Goal: Task Accomplishment & Management: Manage account settings

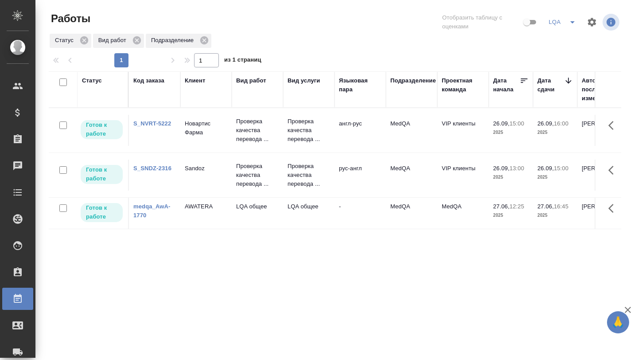
scroll to position [0, 101]
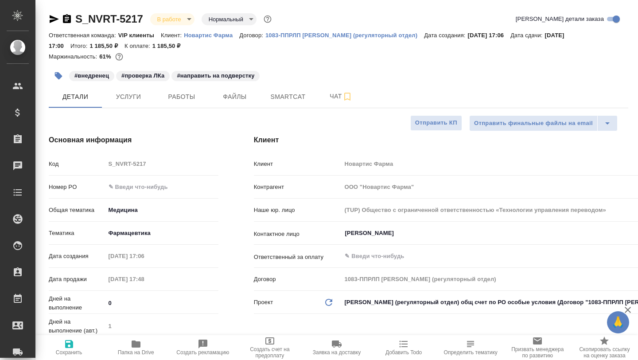
select select "RU"
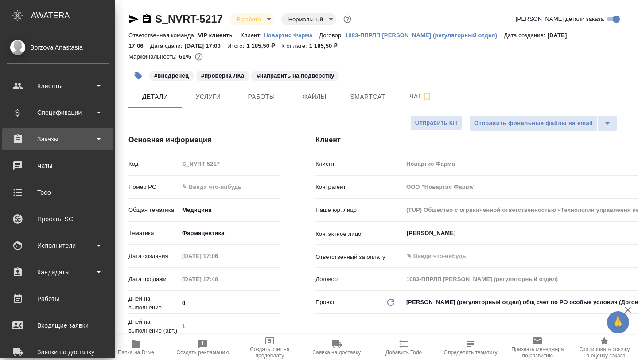
click at [53, 142] on div "Заказы" at bounding box center [58, 138] width 102 height 13
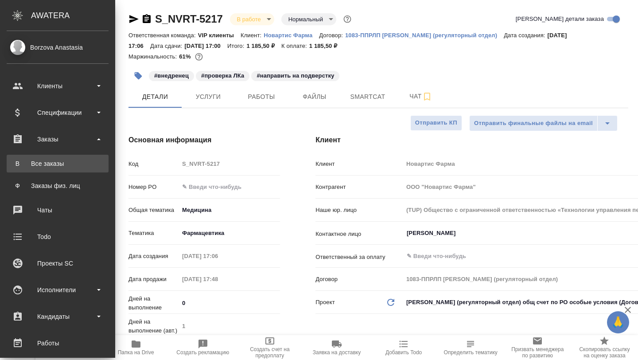
click at [52, 166] on div "Все заказы" at bounding box center [57, 163] width 93 height 9
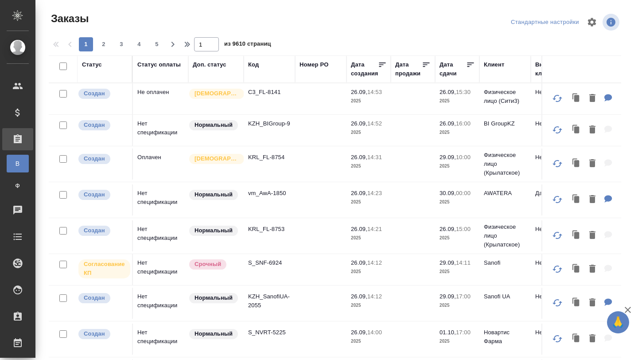
click at [96, 64] on div "Статус" at bounding box center [92, 64] width 20 height 9
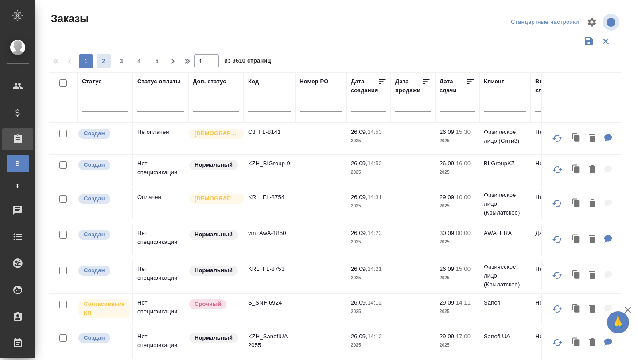
click at [101, 64] on span "2" at bounding box center [104, 61] width 14 height 9
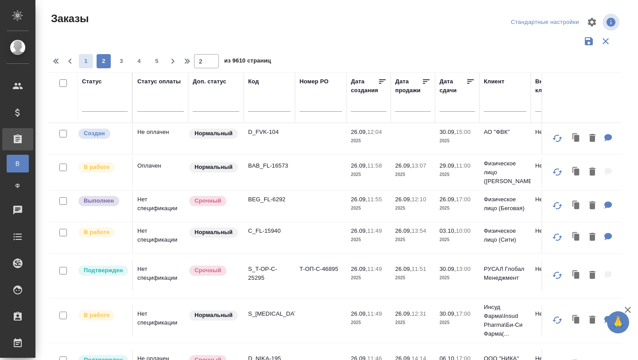
click at [86, 60] on span "1" at bounding box center [86, 61] width 14 height 9
type input "1"
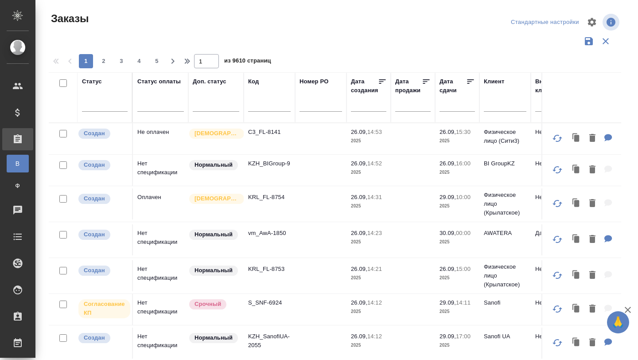
click at [256, 102] on input "text" at bounding box center [269, 106] width 43 height 11
paste input "S_SNDZ-2302"
type input "S_SNDZ-2302"
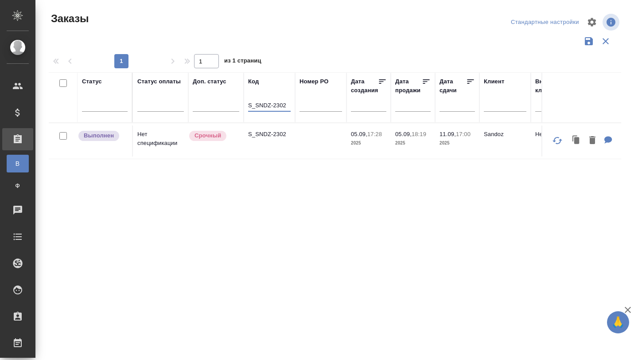
click at [154, 140] on td "Нет спецификации" at bounding box center [160, 140] width 55 height 31
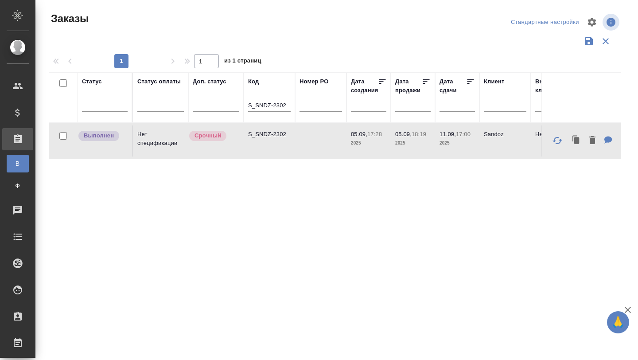
click at [154, 140] on td "Нет спецификации" at bounding box center [160, 140] width 55 height 31
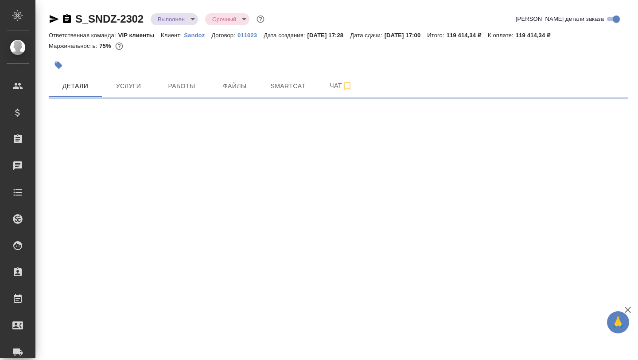
select select "RU"
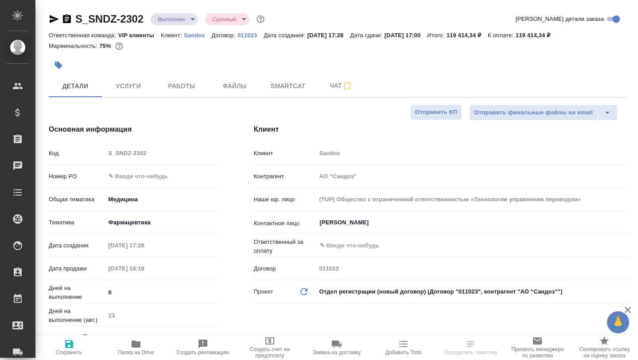
type textarea "x"
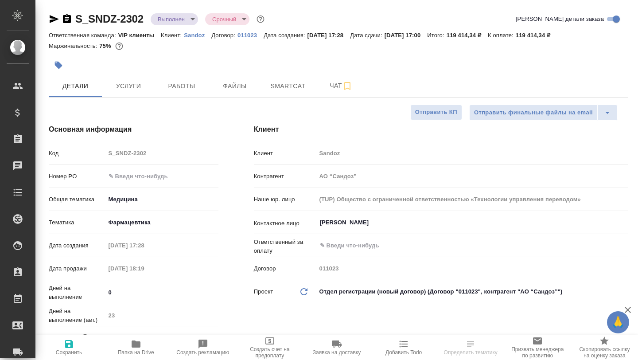
type textarea "x"
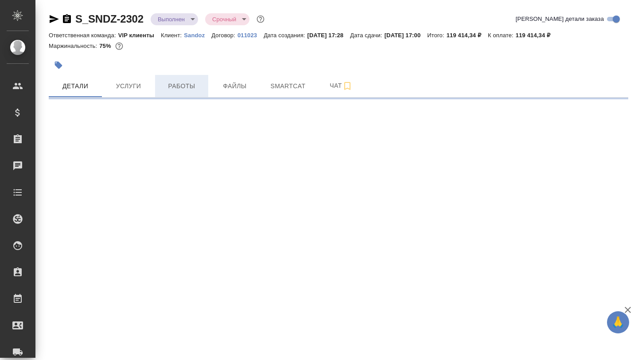
click at [171, 84] on span "Работы" at bounding box center [181, 86] width 43 height 11
select select "RU"
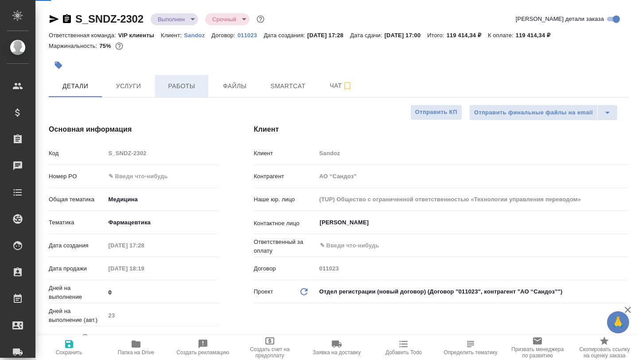
type textarea "x"
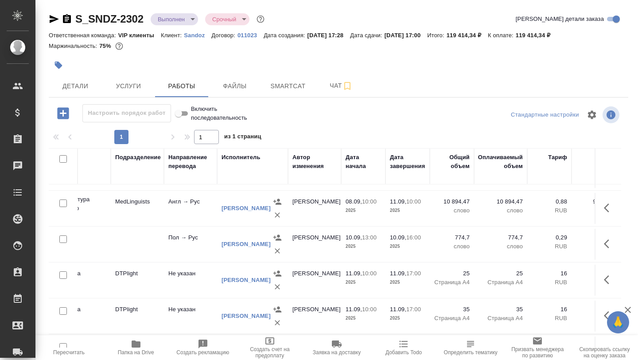
scroll to position [246, 206]
click at [303, 89] on span "Smartcat" at bounding box center [288, 86] width 43 height 11
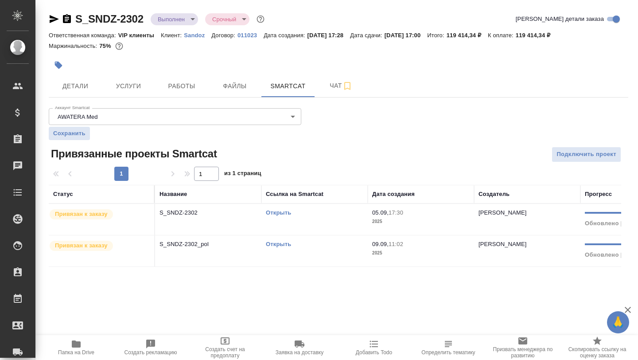
click at [277, 210] on link "Открыть" at bounding box center [278, 212] width 25 height 7
click at [329, 86] on span "Чат" at bounding box center [341, 85] width 43 height 11
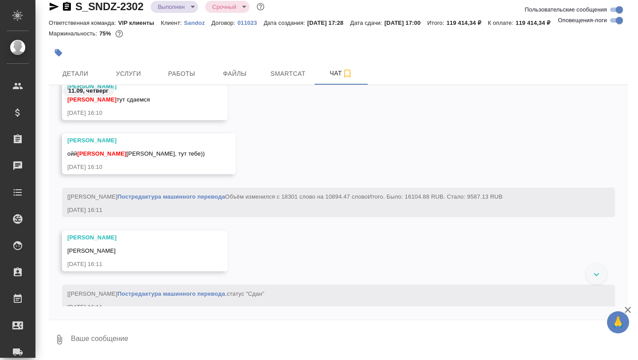
scroll to position [45220, 0]
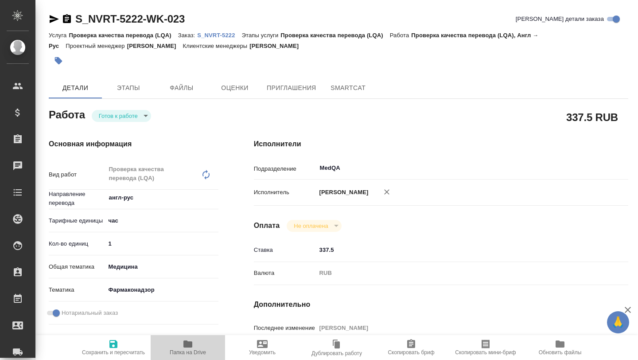
click at [189, 345] on icon "button" at bounding box center [187, 343] width 9 height 7
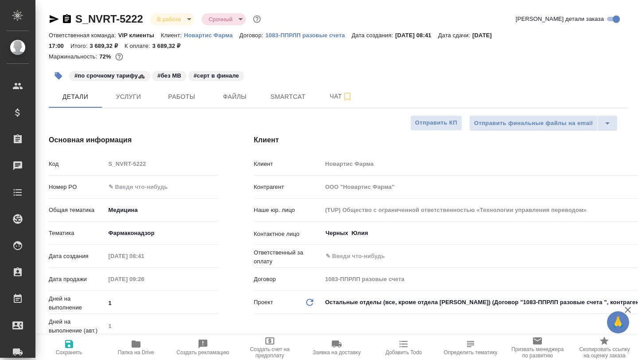
select select "RU"
click at [80, 101] on span "Детали" at bounding box center [75, 96] width 43 height 11
click at [53, 17] on icon "button" at bounding box center [54, 19] width 9 height 8
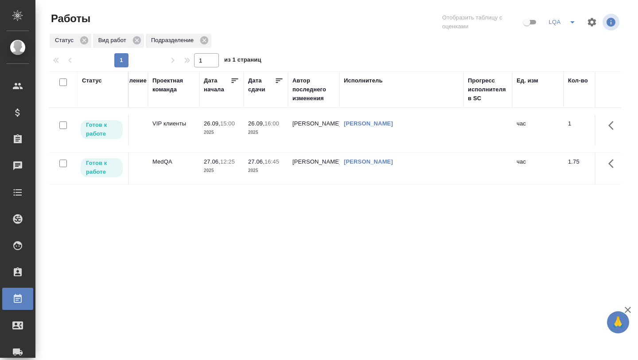
scroll to position [0, 290]
click at [275, 132] on p "2025" at bounding box center [265, 132] width 35 height 9
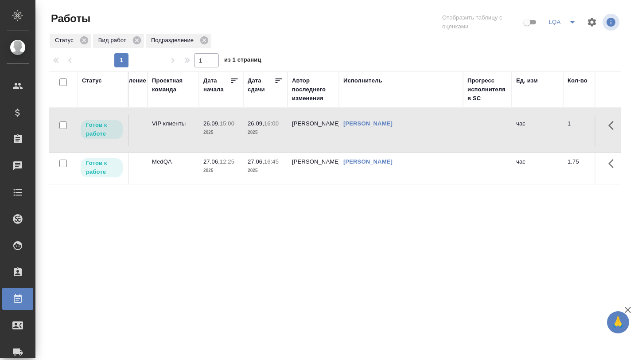
click at [275, 132] on p "2025" at bounding box center [265, 132] width 35 height 9
click at [614, 130] on icon "button" at bounding box center [613, 125] width 11 height 11
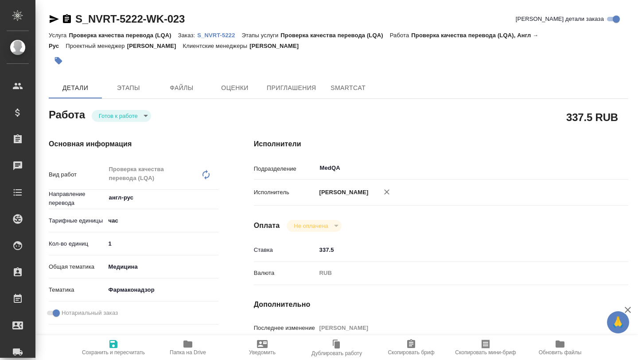
type textarea "x"
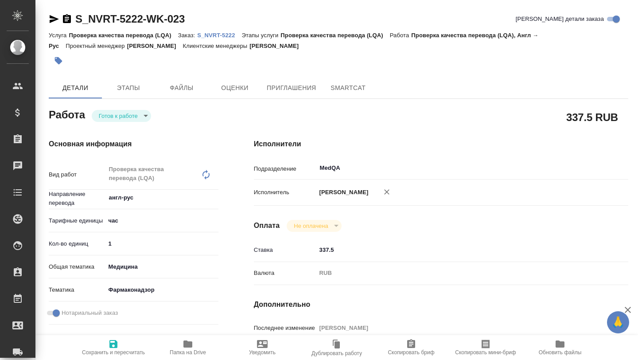
type textarea "x"
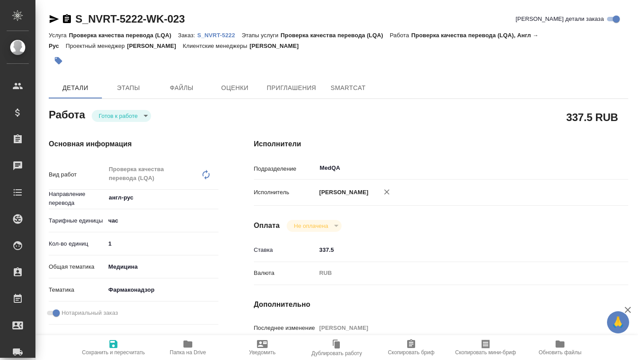
type textarea "x"
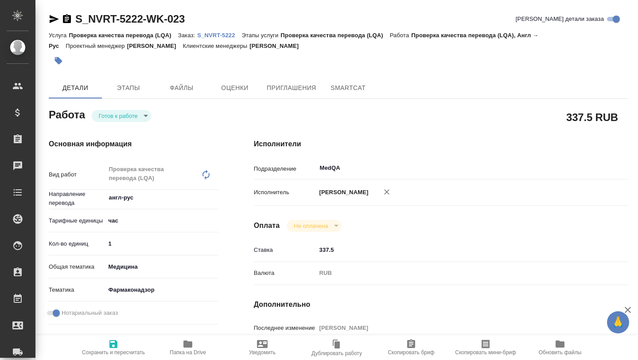
type textarea "x"
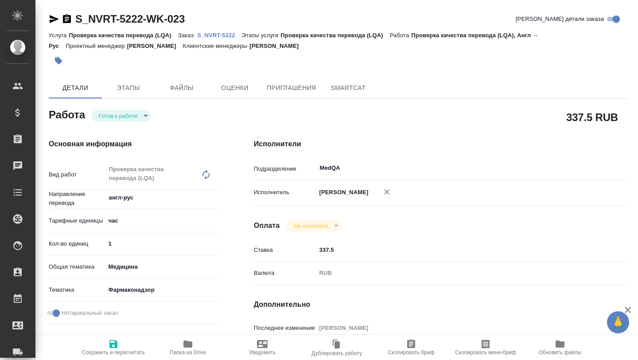
type textarea "x"
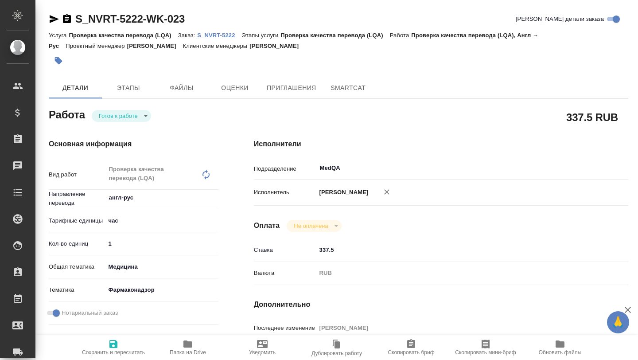
type textarea "x"
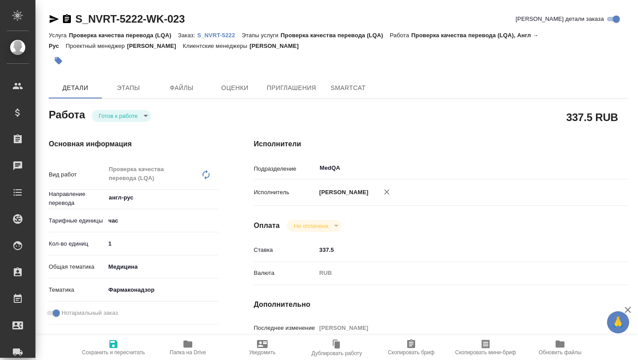
type textarea "x"
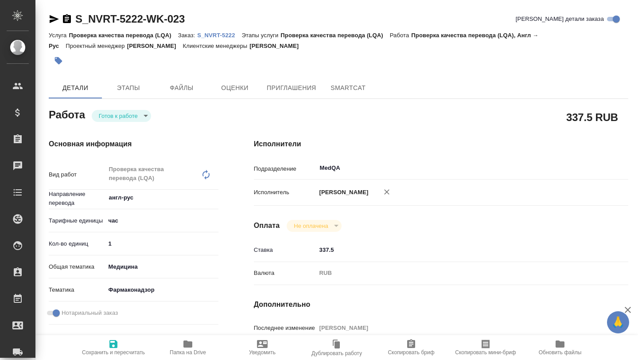
click at [212, 34] on p "S_NVRT-5222" at bounding box center [219, 35] width 44 height 7
type textarea "x"
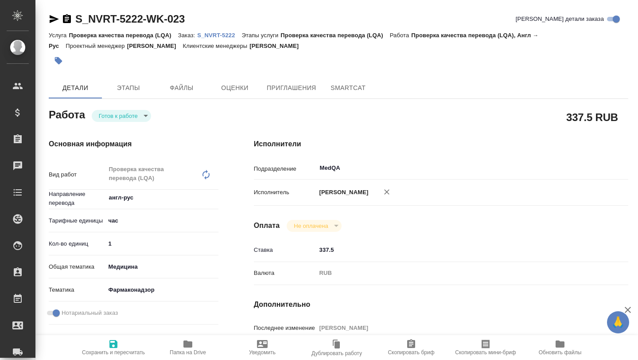
type textarea "x"
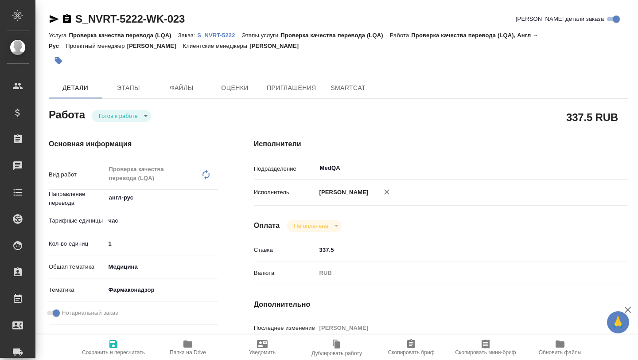
type textarea "x"
click at [218, 32] on p "S_NVRT-5222" at bounding box center [219, 35] width 44 height 7
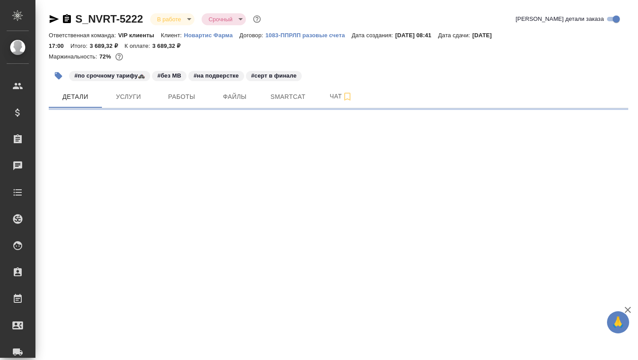
select select "RU"
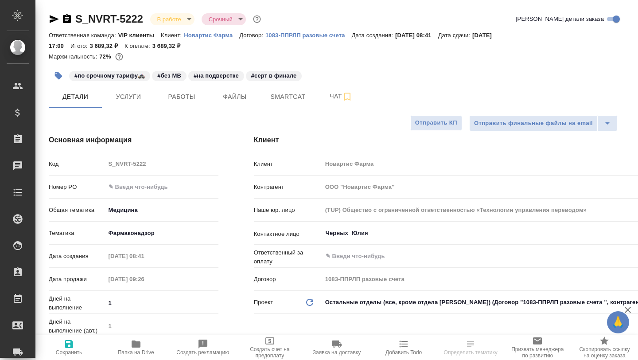
type textarea "x"
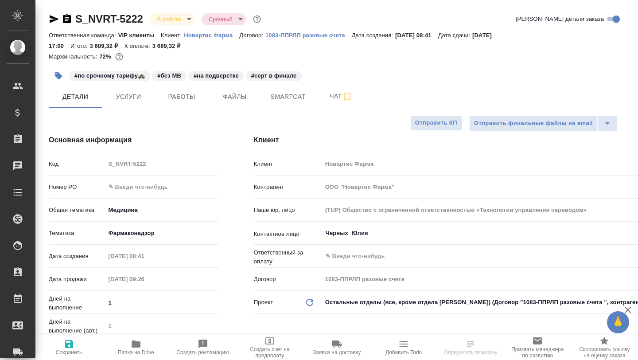
type textarea "x"
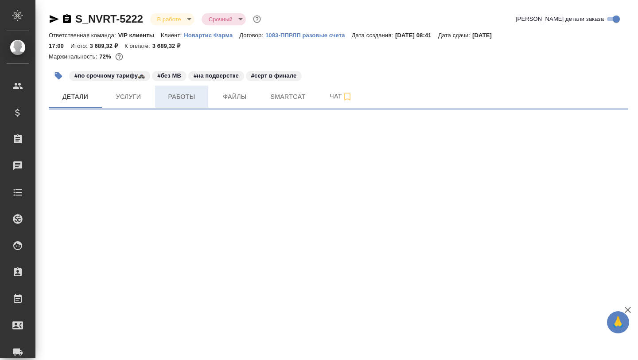
select select "RU"
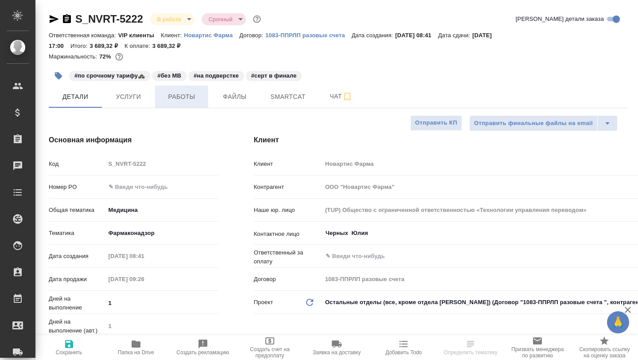
type textarea "x"
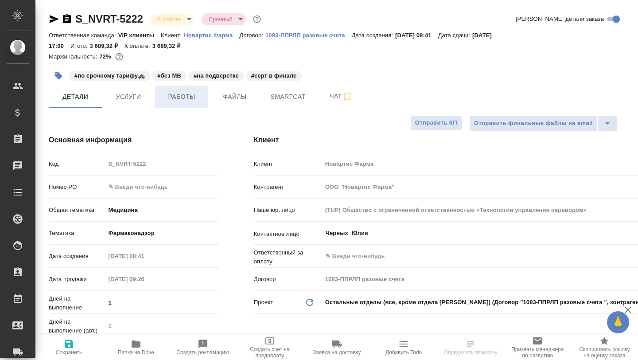
type textarea "x"
click at [190, 99] on span "Работы" at bounding box center [181, 96] width 43 height 11
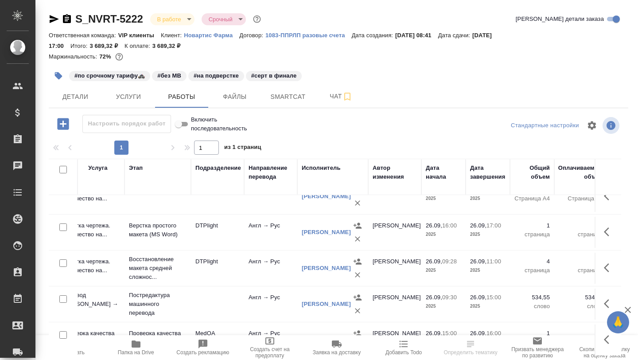
scroll to position [17, 127]
click at [609, 301] on icon "button" at bounding box center [609, 303] width 11 height 11
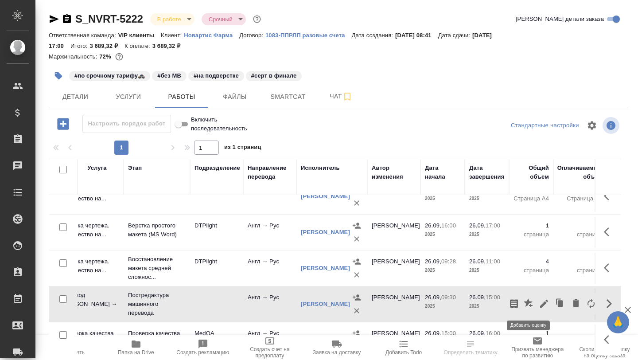
click at [526, 299] on icon "button" at bounding box center [528, 303] width 11 height 11
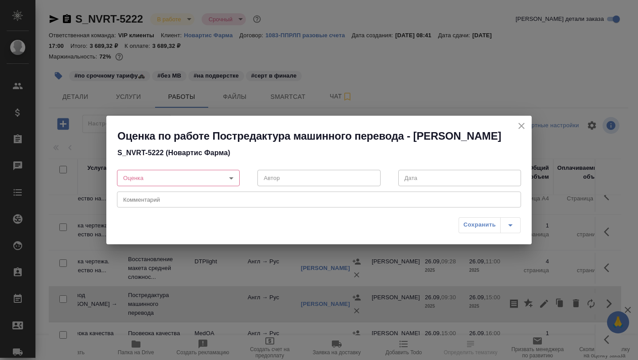
click at [233, 183] on body "🙏 .cls-1 fill:#fff; AWATERA Borzova Anastasia Клиенты Спецификации Заказы 0 Чат…" at bounding box center [319, 180] width 638 height 360
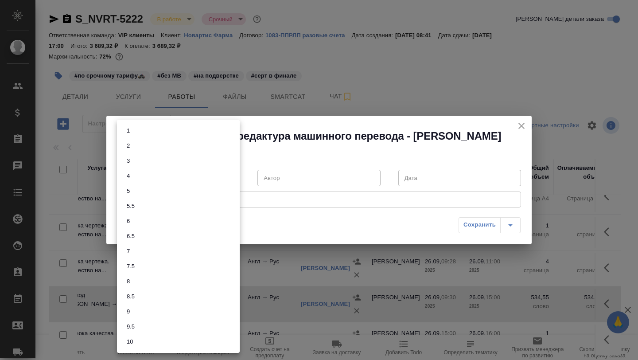
click at [130, 250] on button "7" at bounding box center [128, 251] width 8 height 10
type input "7"
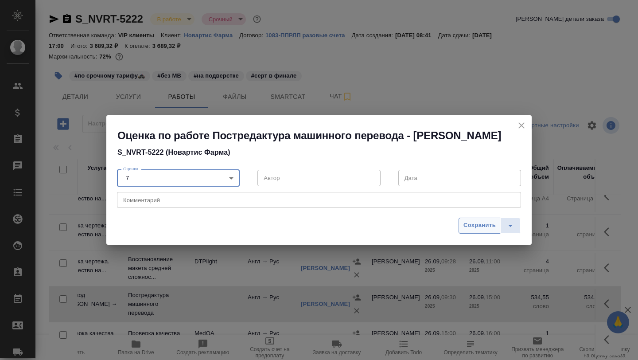
click at [471, 230] on span "Сохранить" at bounding box center [479, 225] width 32 height 10
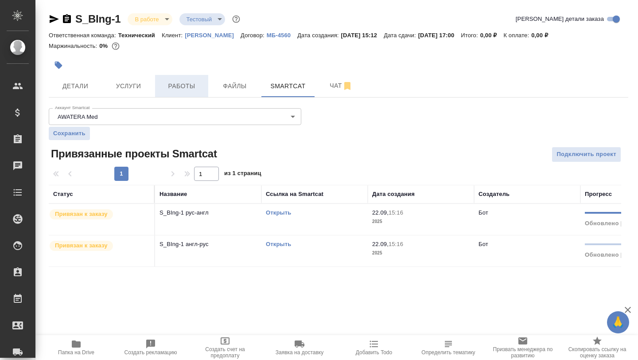
click at [184, 91] on span "Работы" at bounding box center [181, 86] width 43 height 11
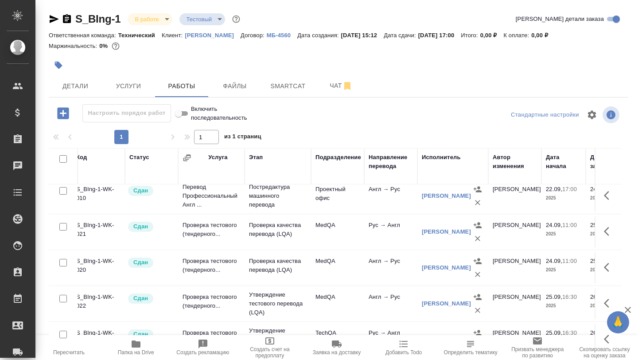
scroll to position [150, 0]
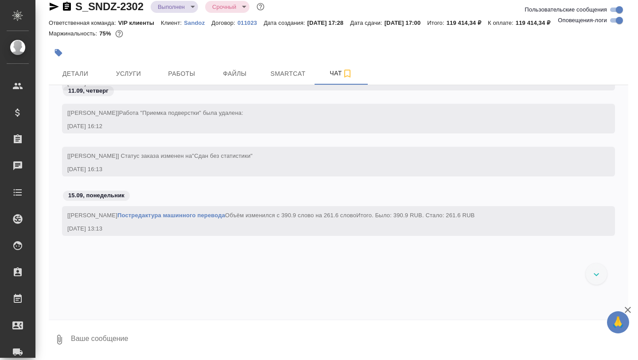
scroll to position [45660, 0]
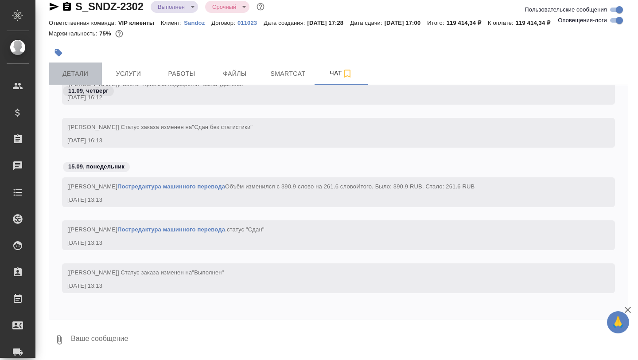
click at [76, 65] on button "Детали" at bounding box center [75, 73] width 53 height 22
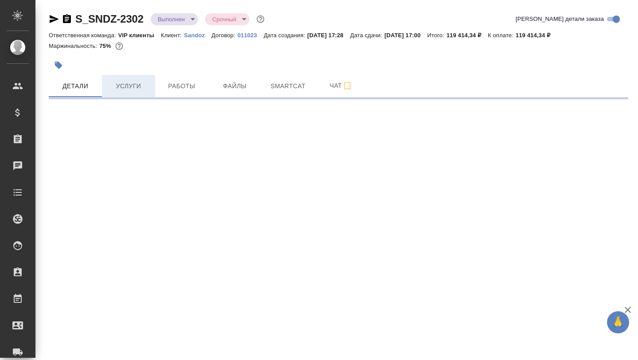
select select "RU"
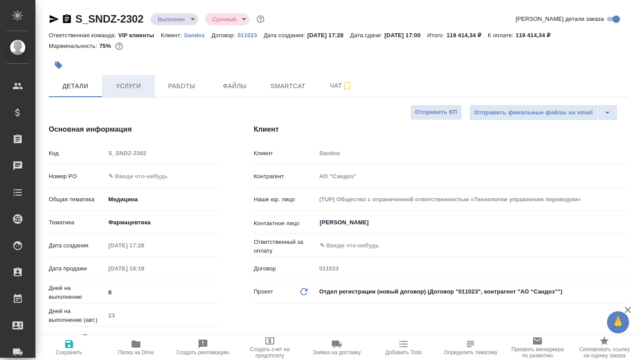
type textarea "x"
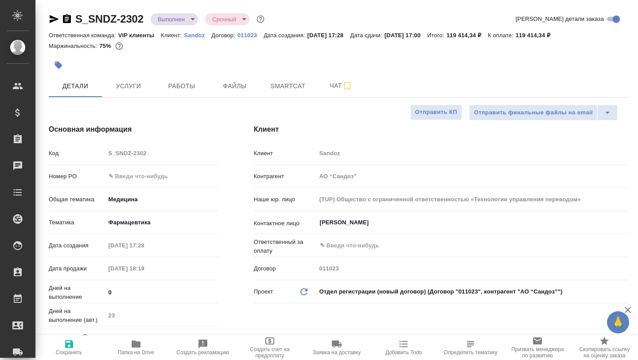
type textarea "x"
click at [140, 342] on icon "button" at bounding box center [136, 343] width 11 height 11
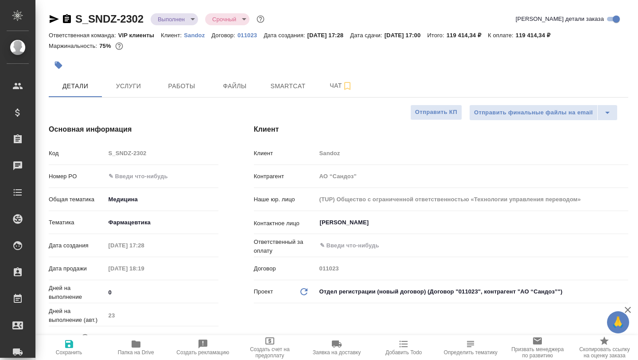
type textarea "x"
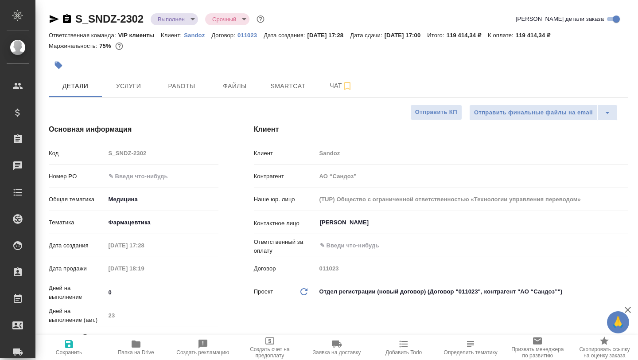
type textarea "x"
click at [328, 83] on span "Чат" at bounding box center [341, 85] width 43 height 11
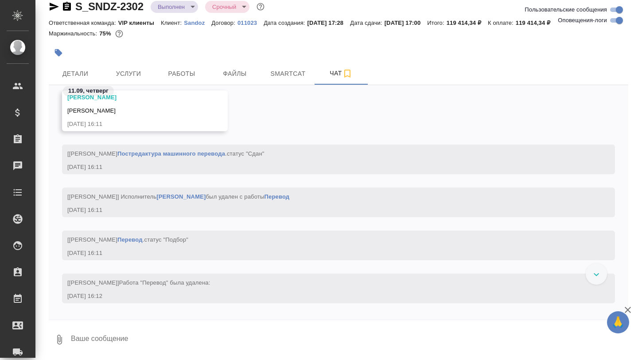
scroll to position [45702, 0]
